Goal: Navigation & Orientation: Find specific page/section

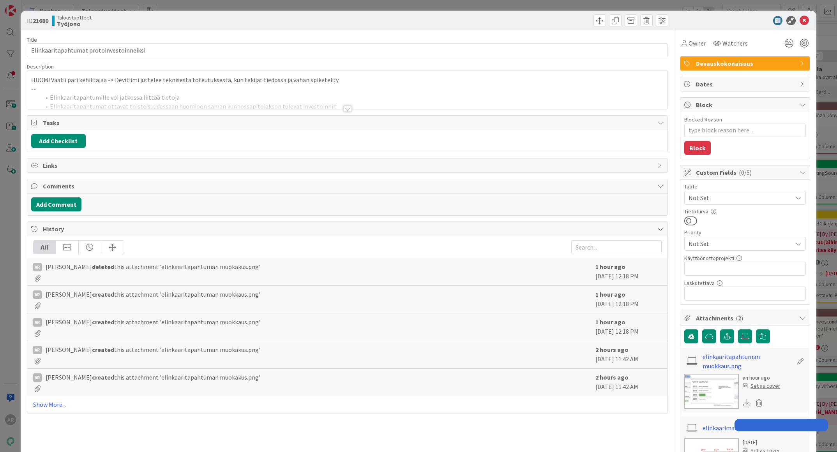
type textarea "x"
click at [6, 201] on div "ID 21680 Taloustuotteet Työjono Title 40 / 128 Elinkaaritapahtumat protoinvesto…" at bounding box center [418, 226] width 837 height 452
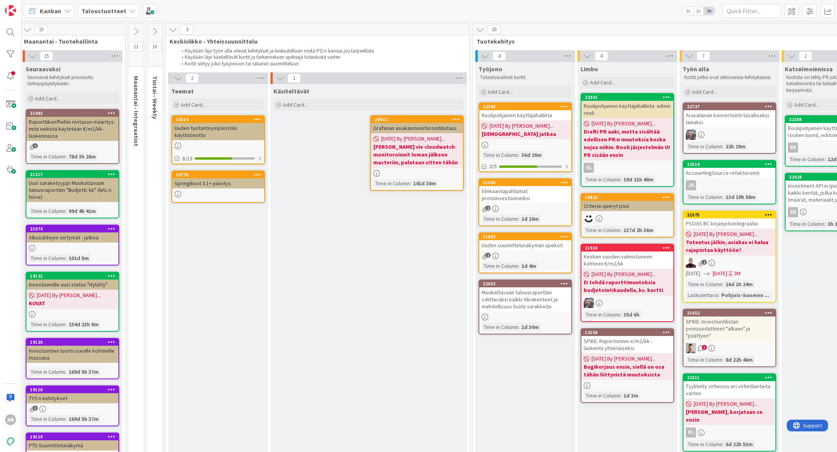
scroll to position [0, 145]
